Goal: Use online tool/utility: Utilize a website feature to perform a specific function

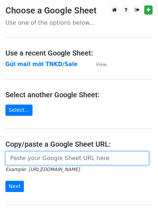
click at [49, 155] on input "url" at bounding box center [77, 158] width 144 height 14
paste input "[URL][DOMAIN_NAME][PERSON_NAME]"
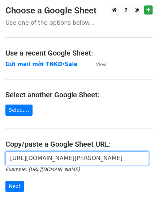
scroll to position [77, 0]
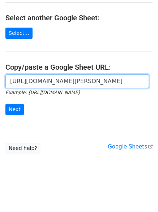
type input "[URL][DOMAIN_NAME][PERSON_NAME]"
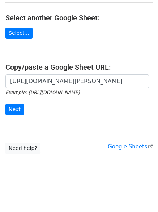
click at [23, 112] on form "https://docs.google.com/spreadsheets/d/1TtAizbGxqnDU64DPIErVZcve06-jb8T-hSU-B2z…" at bounding box center [79, 94] width 148 height 41
click at [21, 112] on input "Next" at bounding box center [14, 109] width 18 height 11
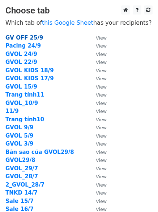
click at [30, 39] on strong "GV OFF 25/9" at bounding box center [24, 37] width 38 height 7
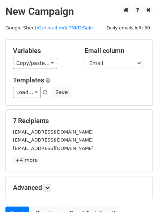
click at [29, 86] on div "Templates Load... GV OFF BG Pacing KID GVOL KIDS ON Sale TNKD Sales Save" at bounding box center [79, 87] width 143 height 22
click at [31, 92] on link "Load..." at bounding box center [27, 92] width 28 height 11
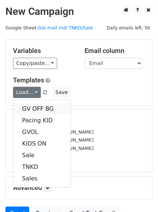
click at [33, 106] on link "GV OFF BG" at bounding box center [41, 109] width 57 height 12
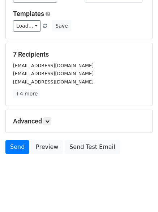
scroll to position [70, 0]
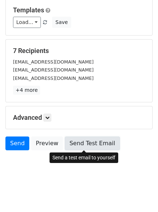
click at [71, 145] on link "Send Test Email" at bounding box center [92, 143] width 55 height 14
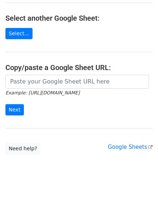
scroll to position [77, 0]
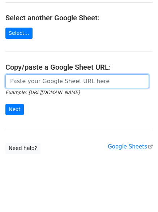
click at [41, 85] on input "url" at bounding box center [77, 81] width 144 height 14
paste input "[URL][DOMAIN_NAME][PERSON_NAME]"
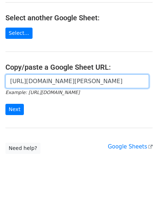
scroll to position [0, 204]
type input "[URL][DOMAIN_NAME][PERSON_NAME]"
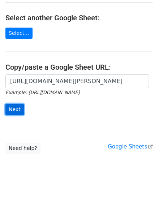
click at [21, 110] on input "Next" at bounding box center [14, 109] width 18 height 11
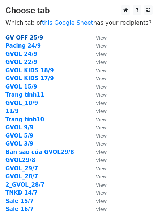
click at [30, 40] on strong "GV OFF 25/9" at bounding box center [24, 37] width 38 height 7
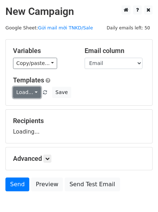
click at [29, 91] on link "Load..." at bounding box center [27, 92] width 28 height 11
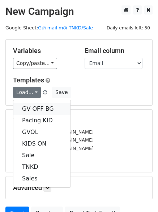
click at [32, 105] on link "GV OFF BG" at bounding box center [41, 109] width 57 height 12
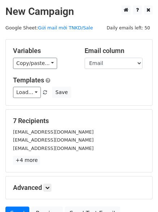
scroll to position [70, 0]
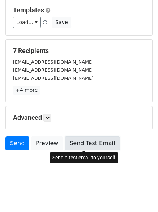
click at [85, 144] on link "Send Test Email" at bounding box center [92, 143] width 55 height 14
